Goal: Navigation & Orientation: Find specific page/section

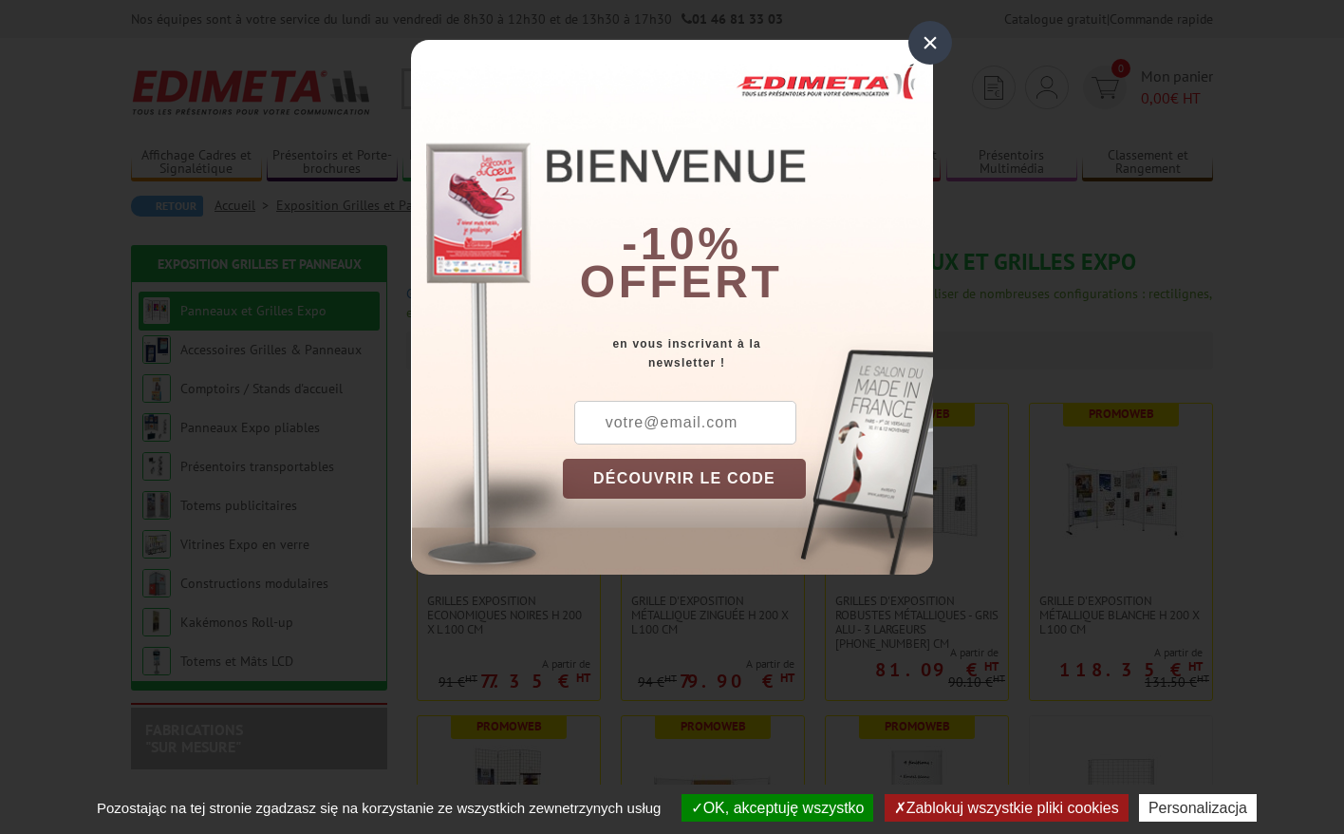
click at [925, 47] on div "×" at bounding box center [931, 43] width 44 height 44
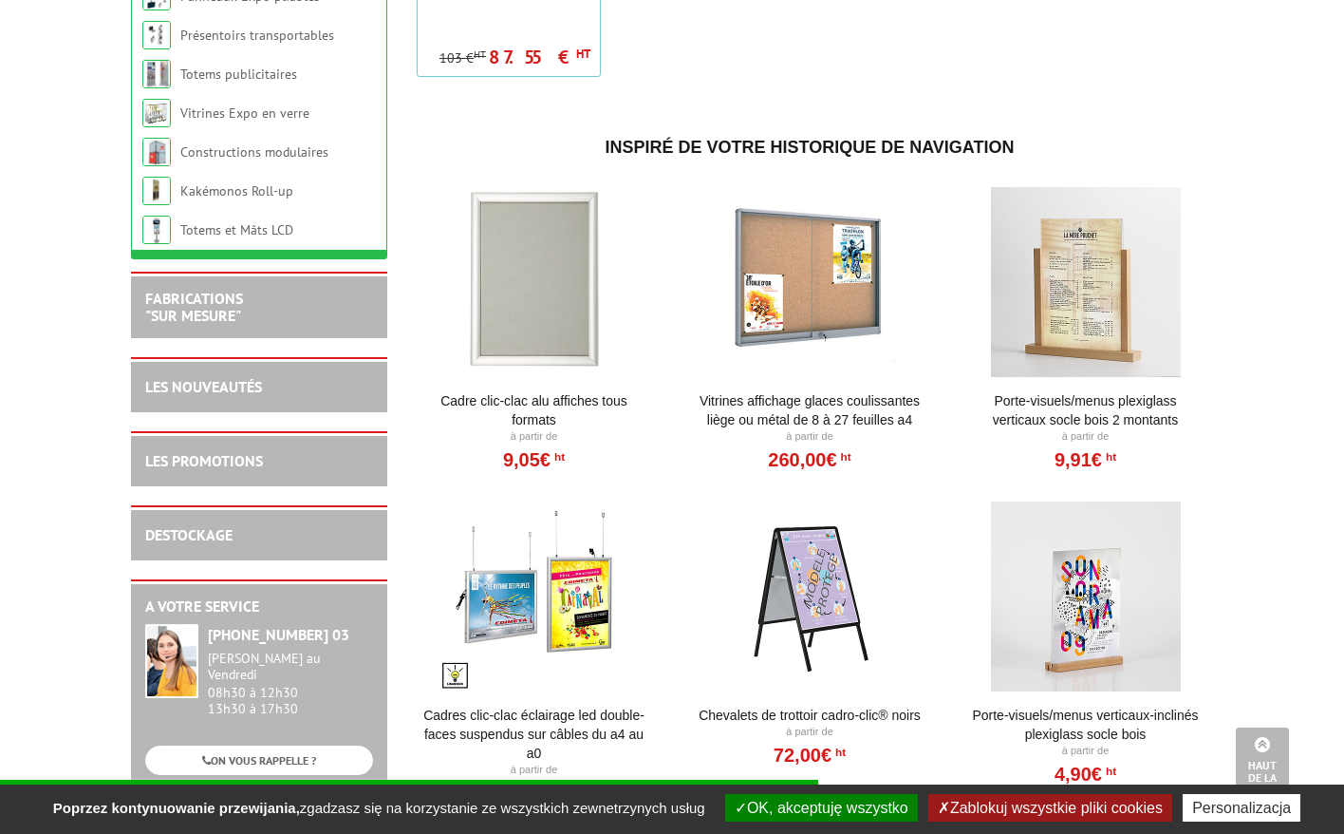
scroll to position [1392, 0]
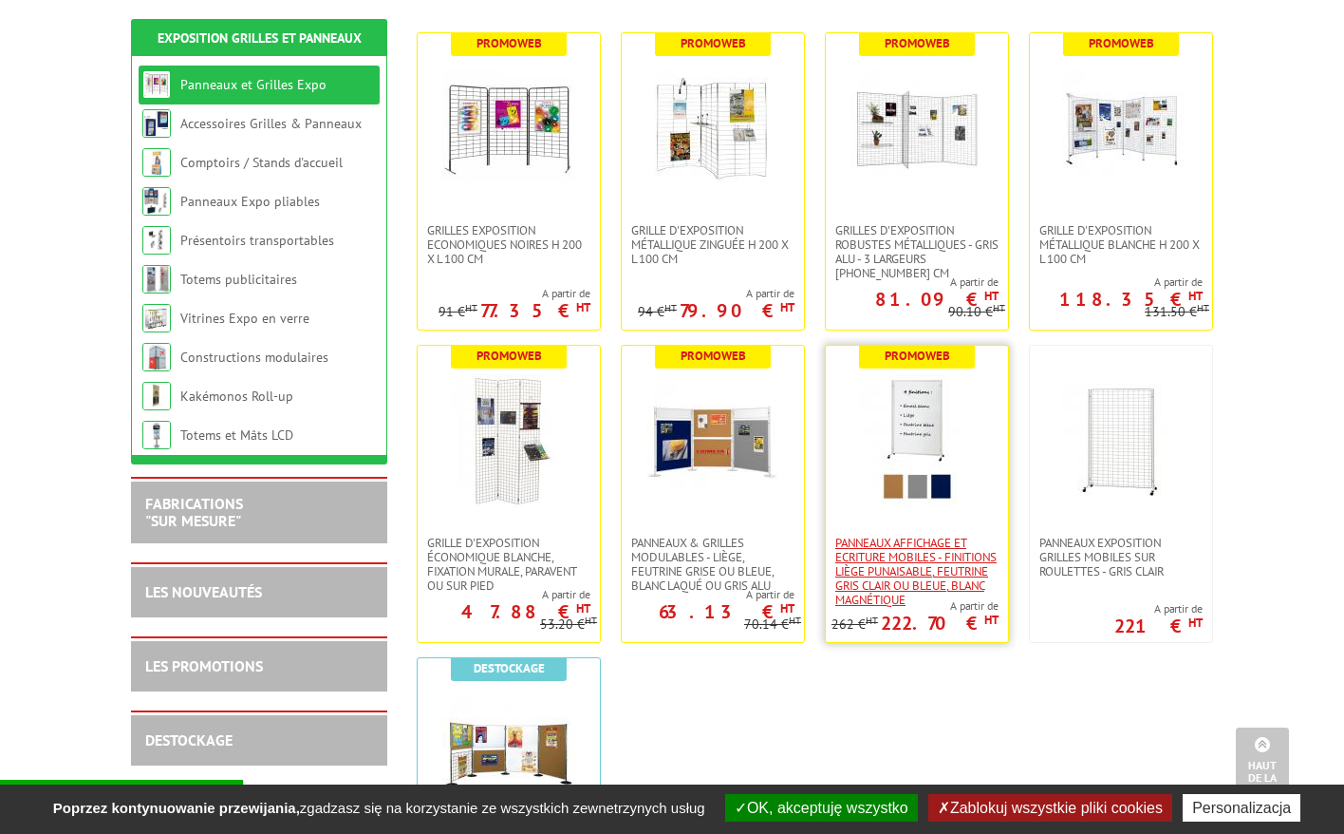
scroll to position [322, 0]
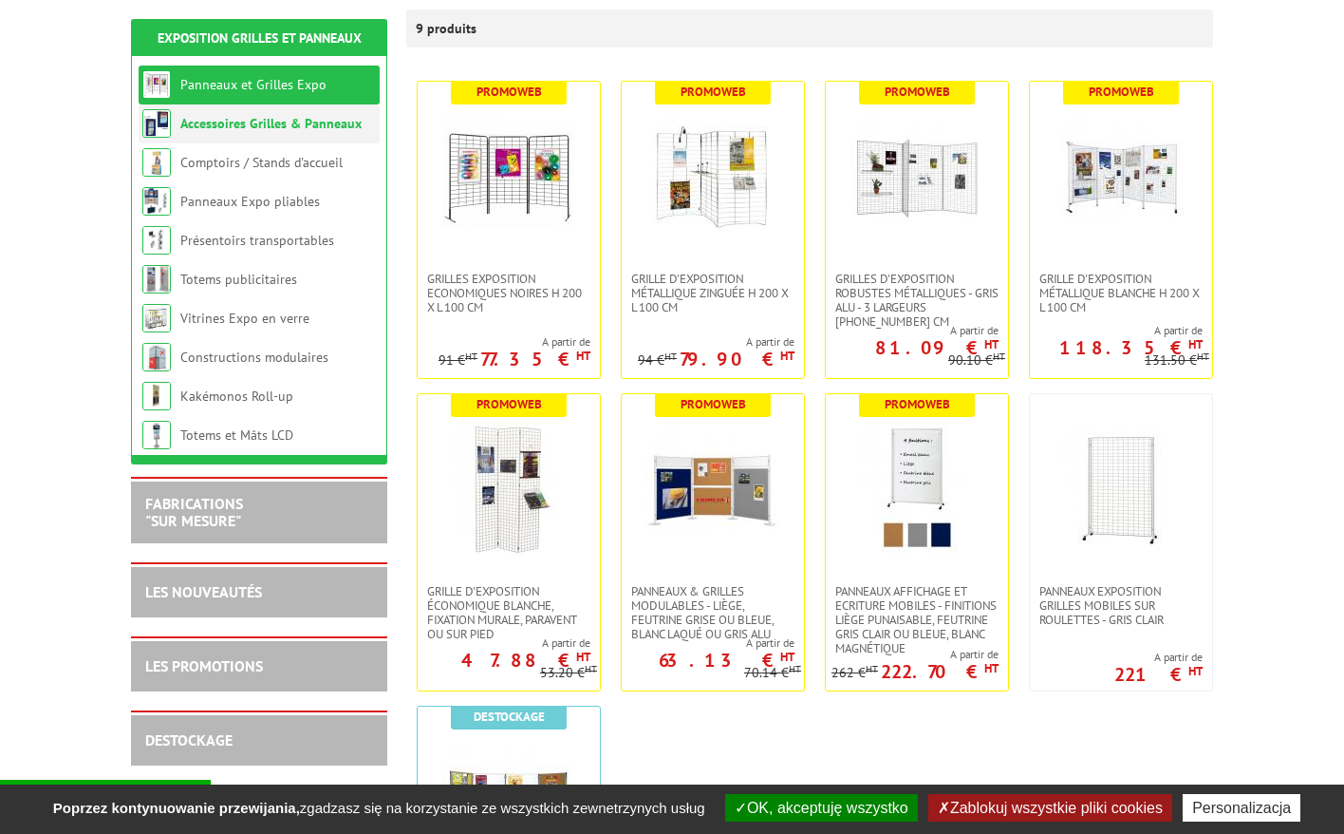
click at [236, 122] on link "Accessoires Grilles & Panneaux" at bounding box center [270, 123] width 181 height 17
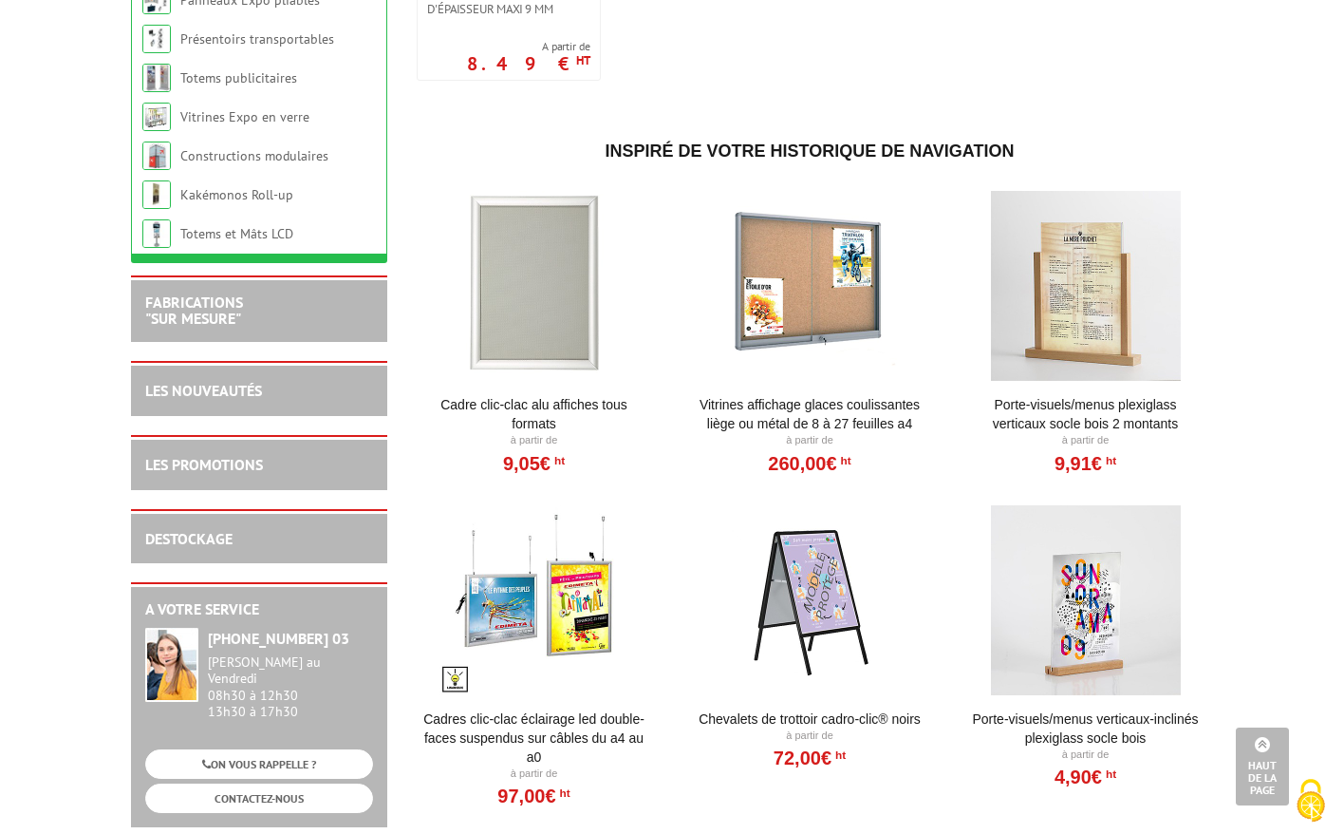
scroll to position [2032, 0]
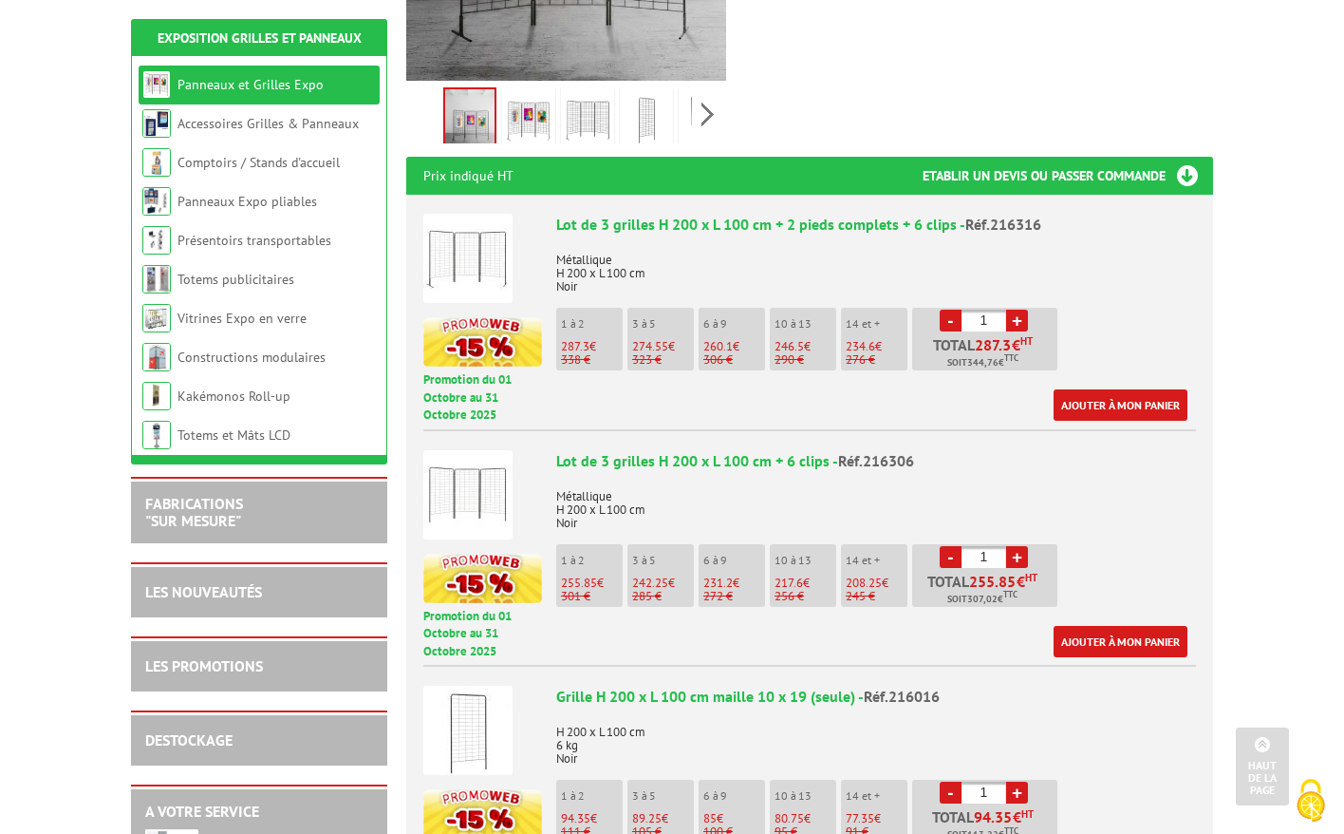
scroll to position [89, 0]
